Goal: Task Accomplishment & Management: Manage account settings

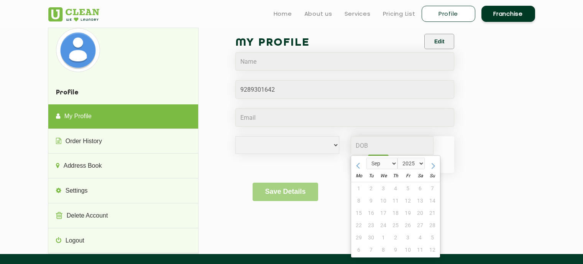
select select
select select "9"
select select "2025"
click at [520, 153] on div "My Profile Edit Male Female i'd rather not say Jan Feb Mar Apr May Jun Jul Aug …" at bounding box center [372, 123] width 313 height 190
click at [281, 13] on link "Home" at bounding box center [283, 13] width 18 height 9
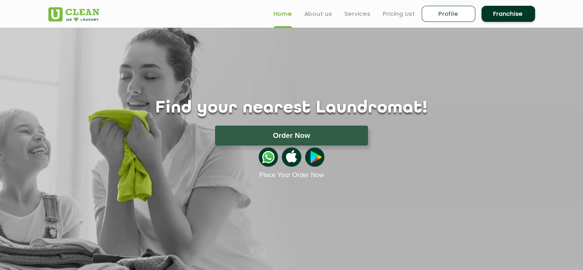
click at [450, 17] on link "Profile" at bounding box center [449, 14] width 54 height 16
select select
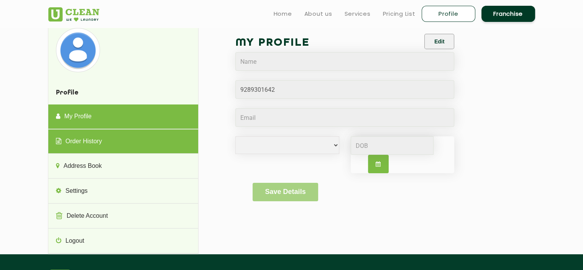
click at [141, 145] on link "Order History" at bounding box center [123, 141] width 150 height 25
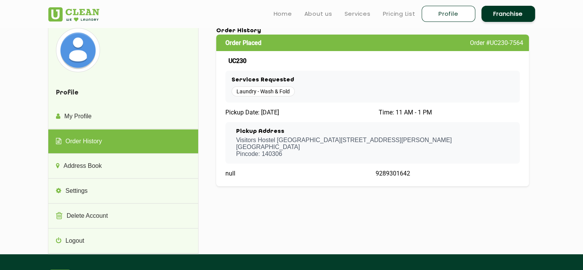
click at [245, 111] on span "Pickup Date: [DATE]" at bounding box center [253, 112] width 54 height 7
click at [256, 114] on span "Pickup Date: [DATE]" at bounding box center [253, 112] width 54 height 7
